Goal: Check status: Check status

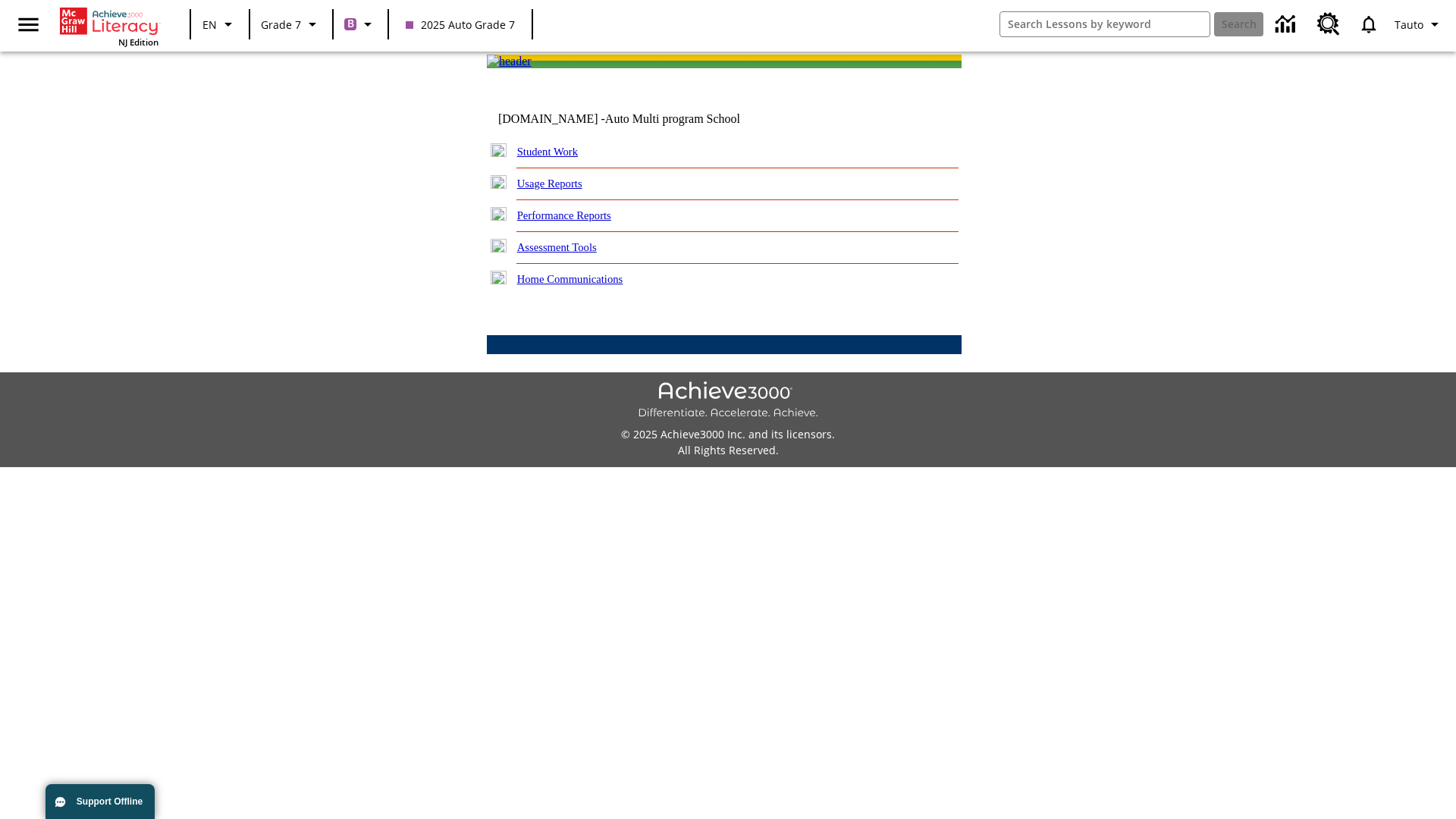
click at [557, 158] on link "Student Work" at bounding box center [547, 151] width 61 height 12
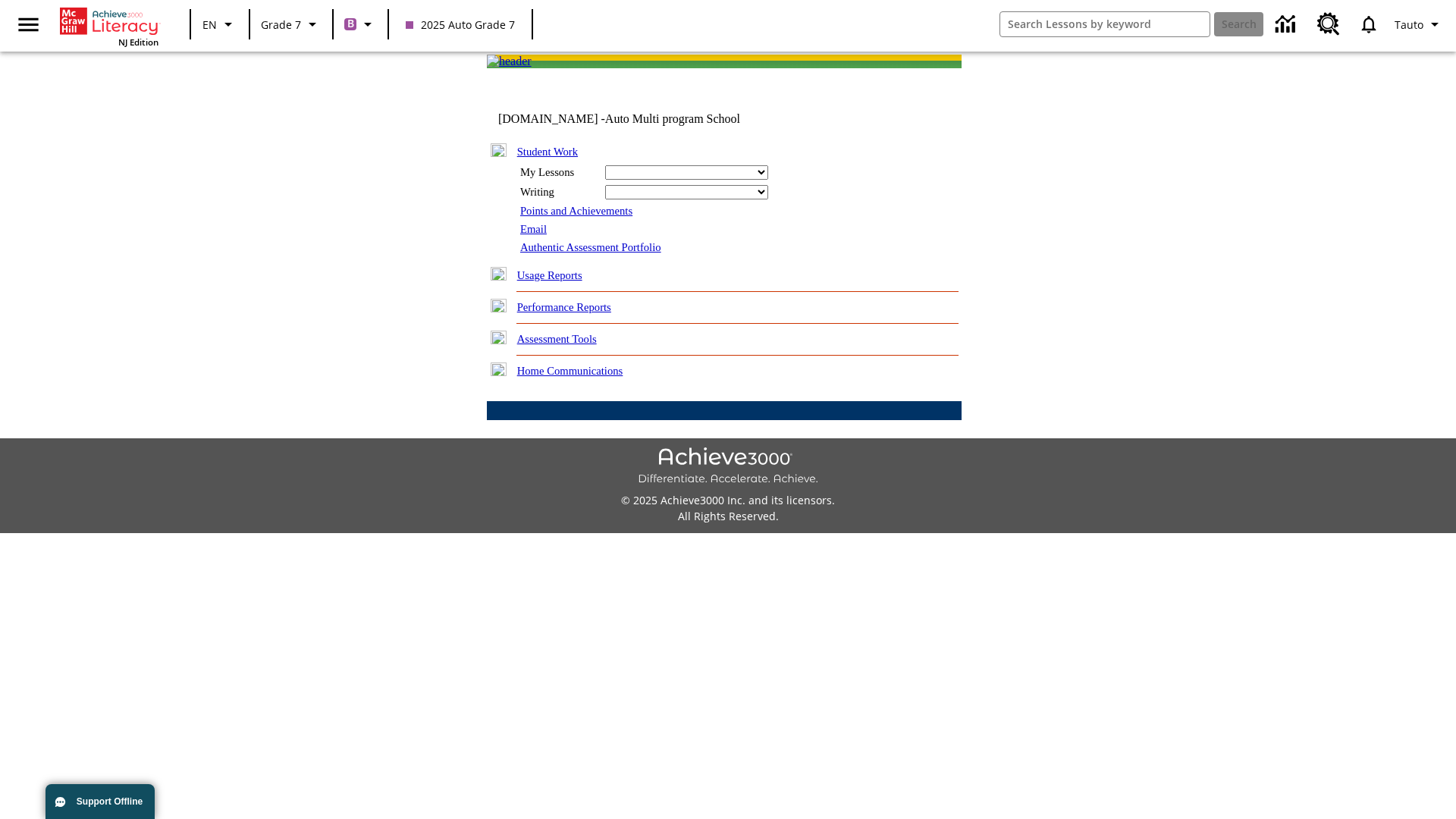
select select "/options/reports/?report_id=24&atype=1&section=2"
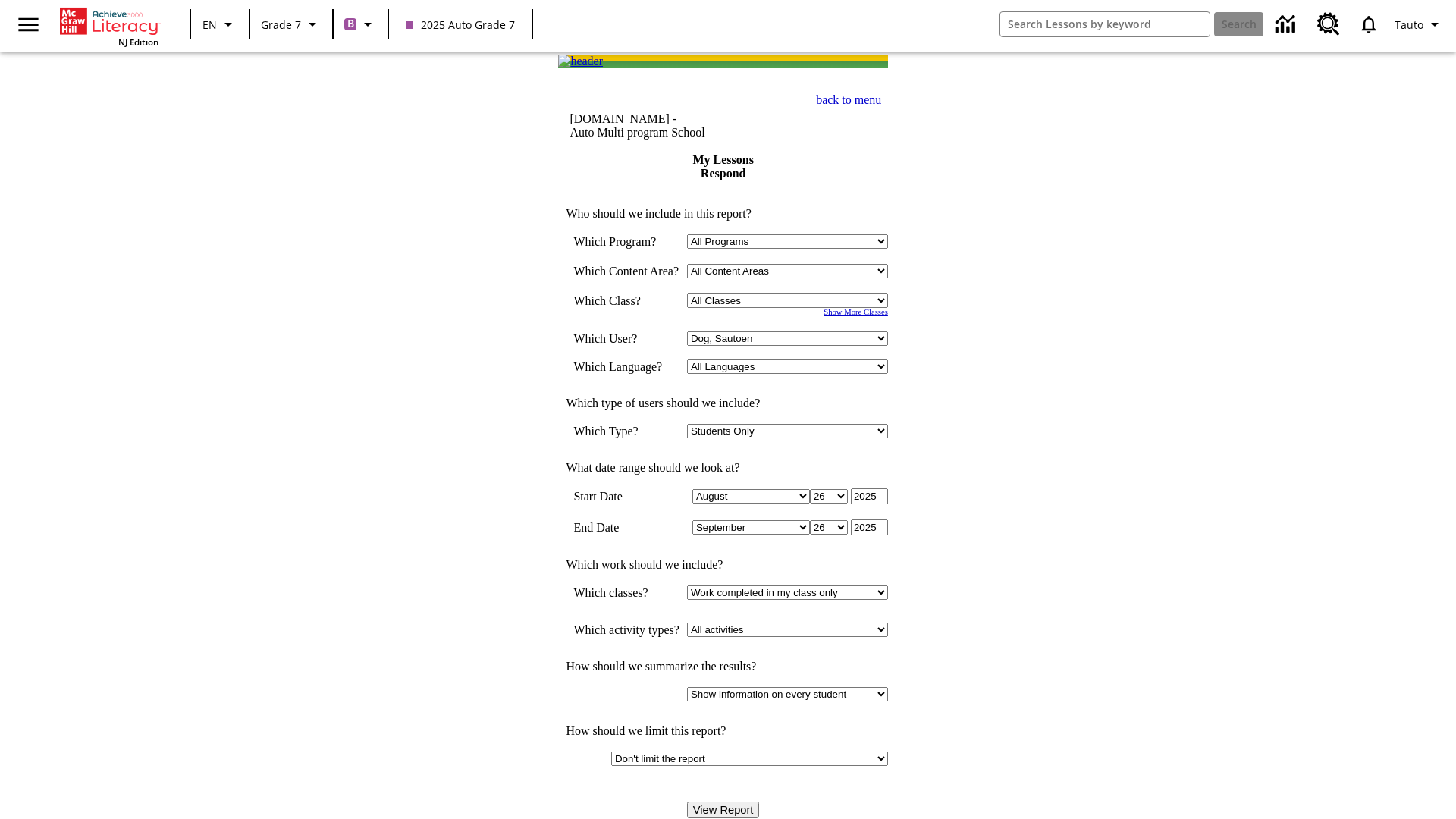
select select "21437138"
select select "4"
type input "2024"
click at [725, 801] on input "View Report" at bounding box center [723, 809] width 73 height 16
